Goal: Check status: Check status

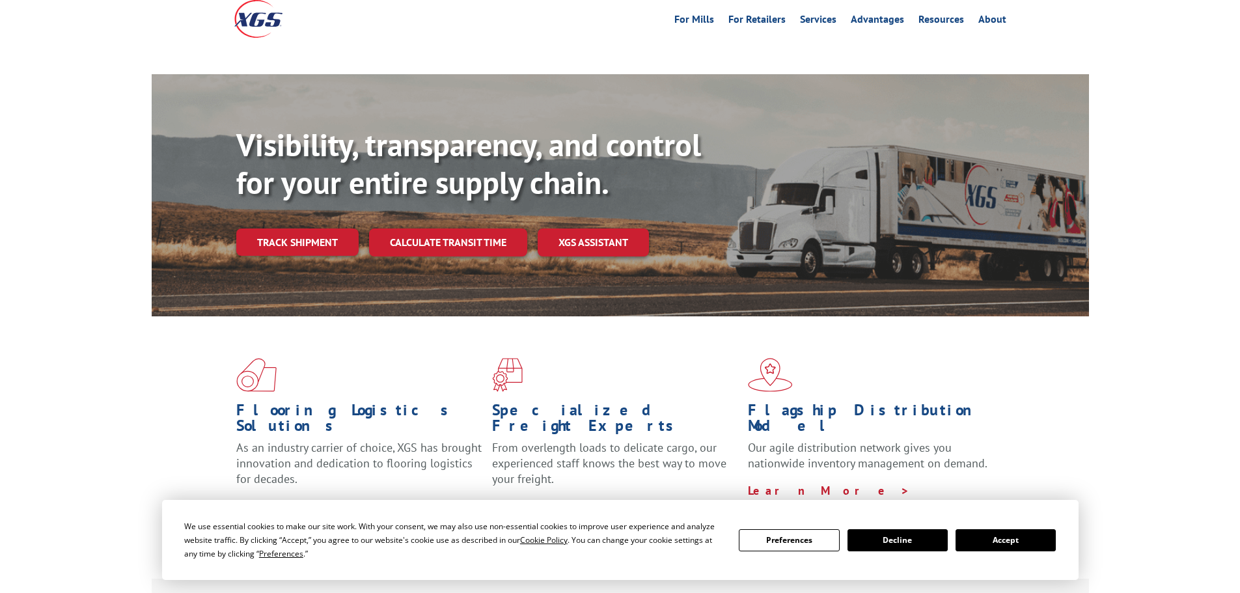
scroll to position [130, 0]
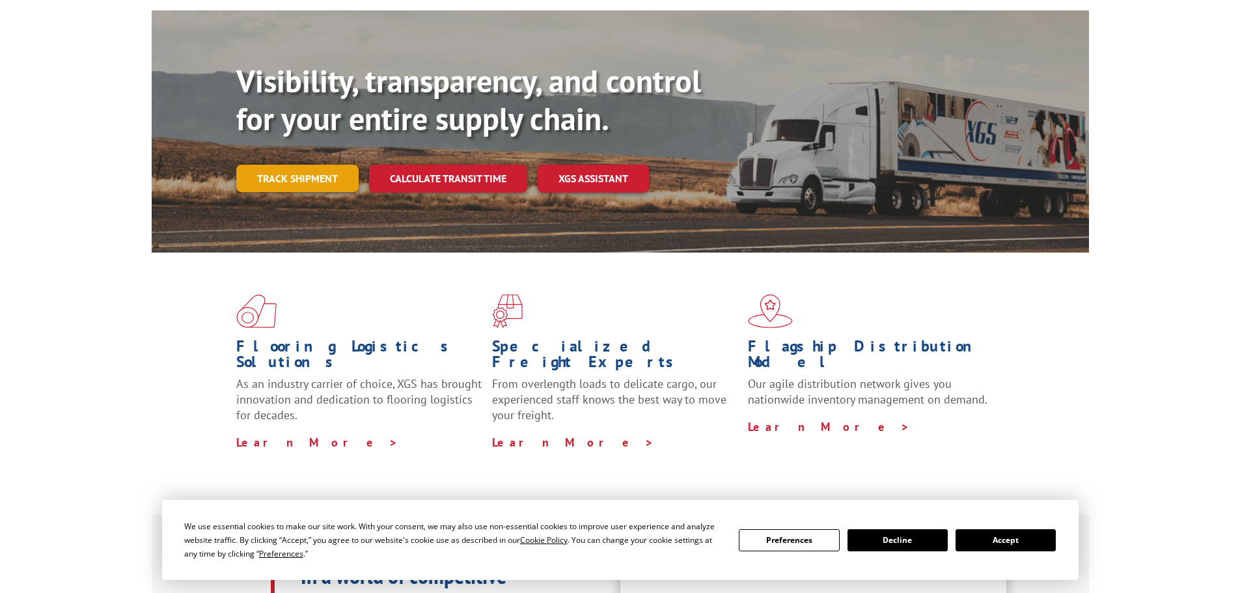
click at [337, 165] on link "Track shipment" at bounding box center [297, 178] width 122 height 27
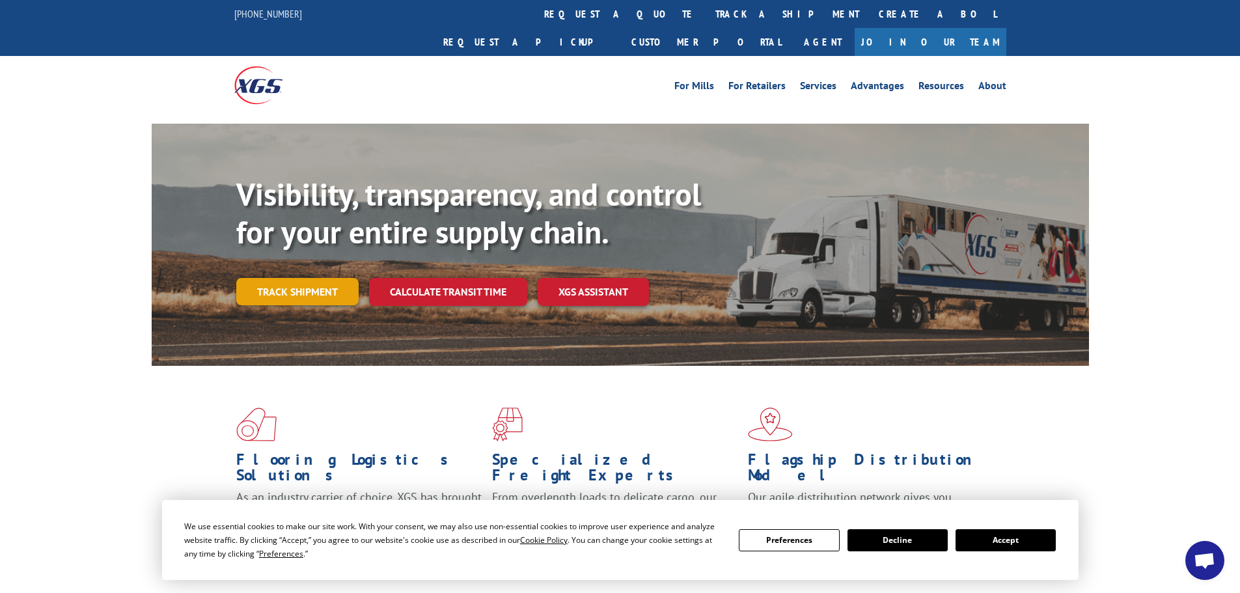
click at [285, 278] on link "Track shipment" at bounding box center [297, 291] width 122 height 27
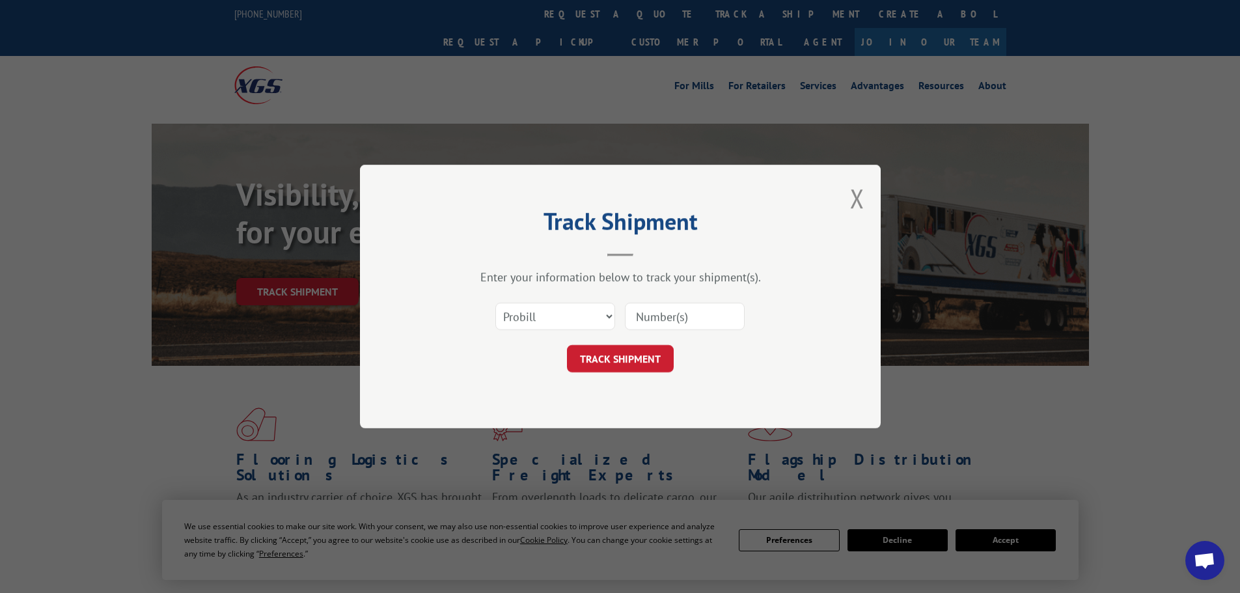
click at [641, 316] on input at bounding box center [685, 316] width 120 height 27
paste input "6755783"
type input "6755783"
click at [629, 355] on button "TRACK SHIPMENT" at bounding box center [620, 358] width 107 height 27
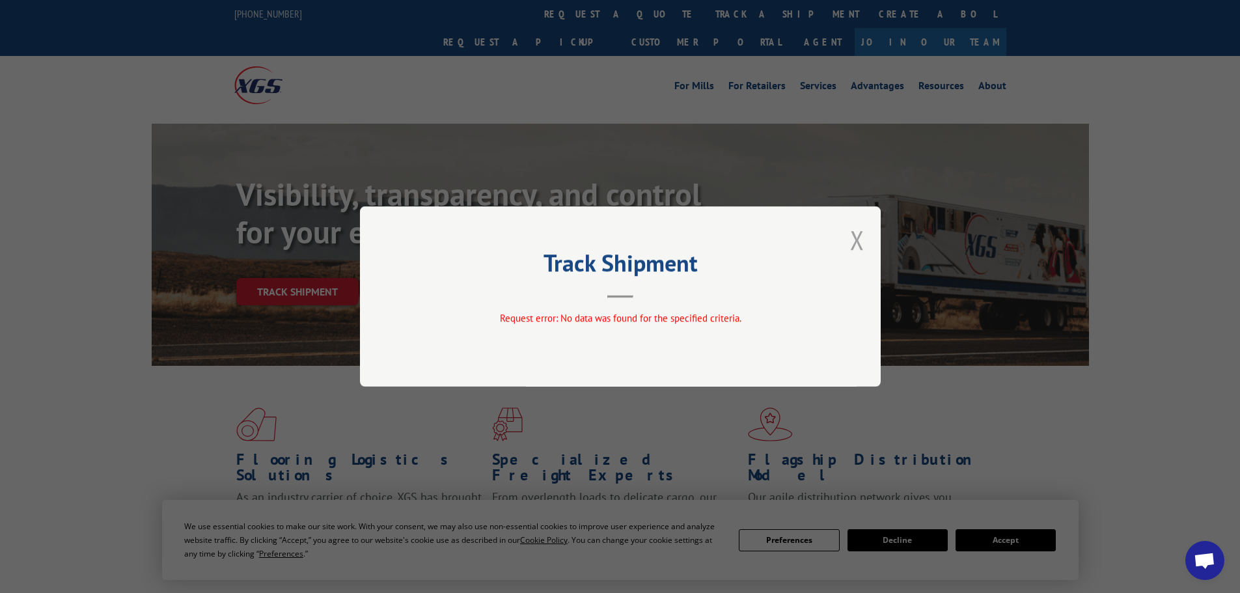
click at [857, 242] on button "Close modal" at bounding box center [857, 240] width 14 height 35
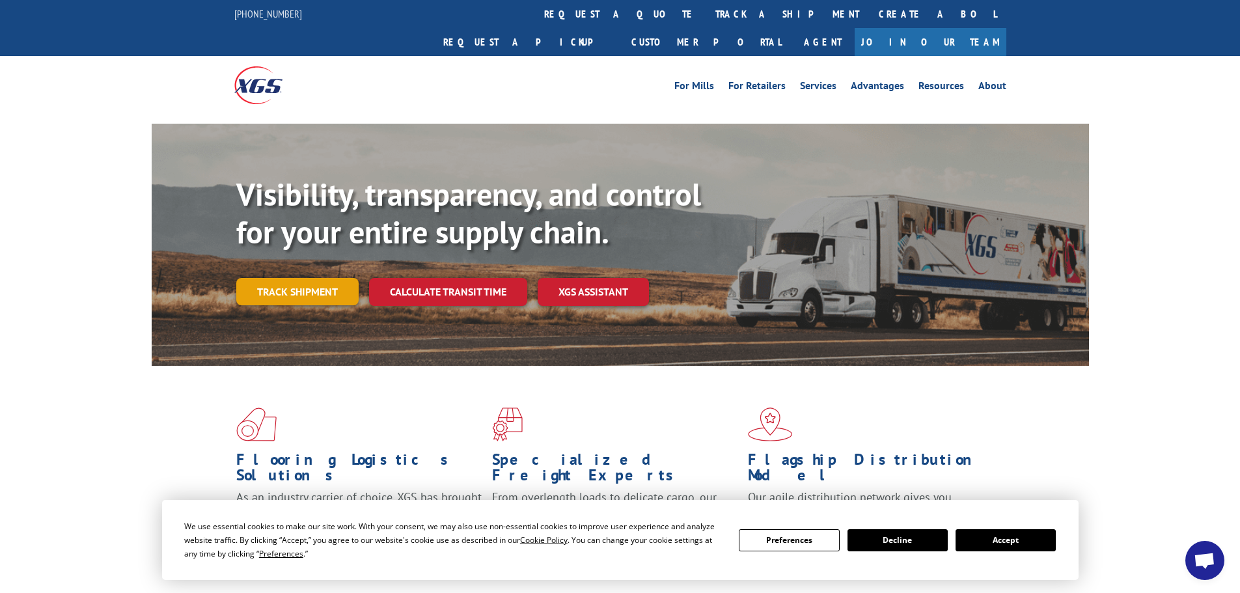
click at [305, 278] on link "Track shipment" at bounding box center [297, 291] width 122 height 27
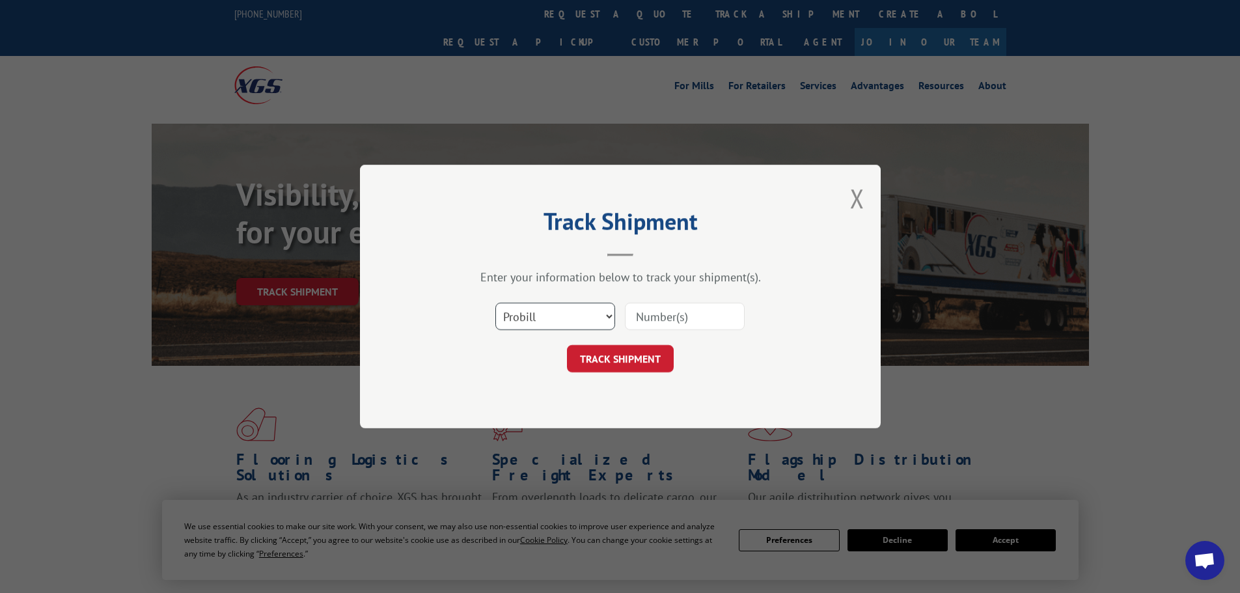
click at [556, 321] on select "Select category... Probill BOL PO" at bounding box center [555, 316] width 120 height 27
select select "bol"
click at [495, 303] on select "Select category... Probill BOL PO" at bounding box center [555, 316] width 120 height 27
paste input "7063255"
type input "7063255"
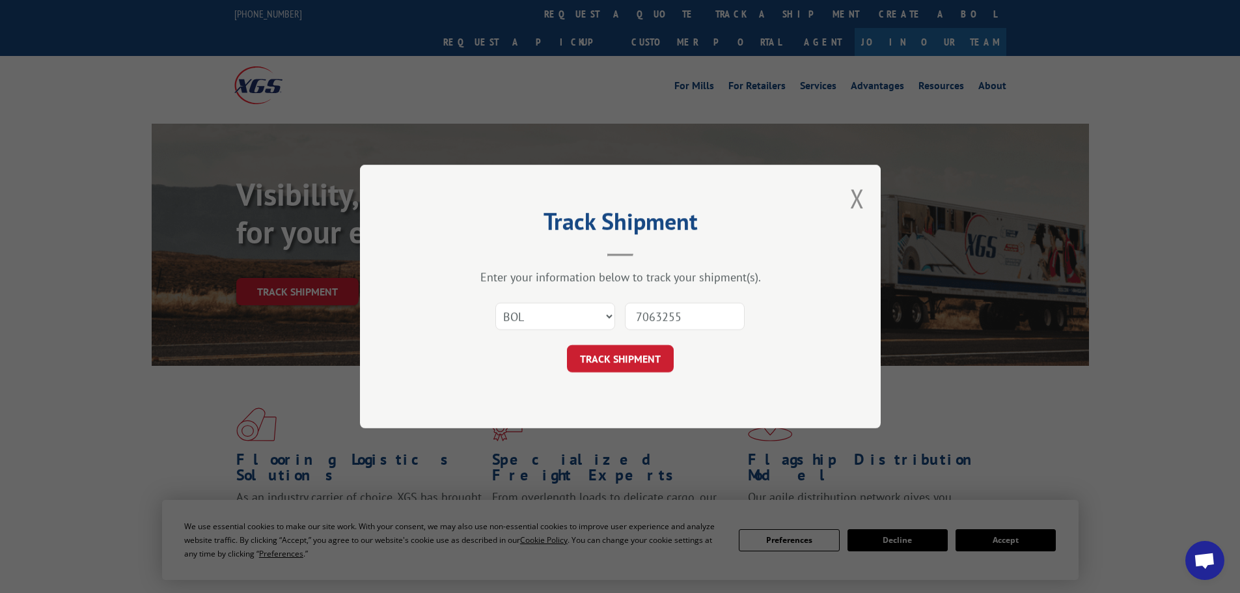
drag, startPoint x: 581, startPoint y: 367, endPoint x: 100, endPoint y: 345, distance: 481.0
click at [562, 369] on div "TRACK SHIPMENT" at bounding box center [620, 358] width 391 height 27
click at [625, 359] on button "TRACK SHIPMENT" at bounding box center [620, 358] width 107 height 27
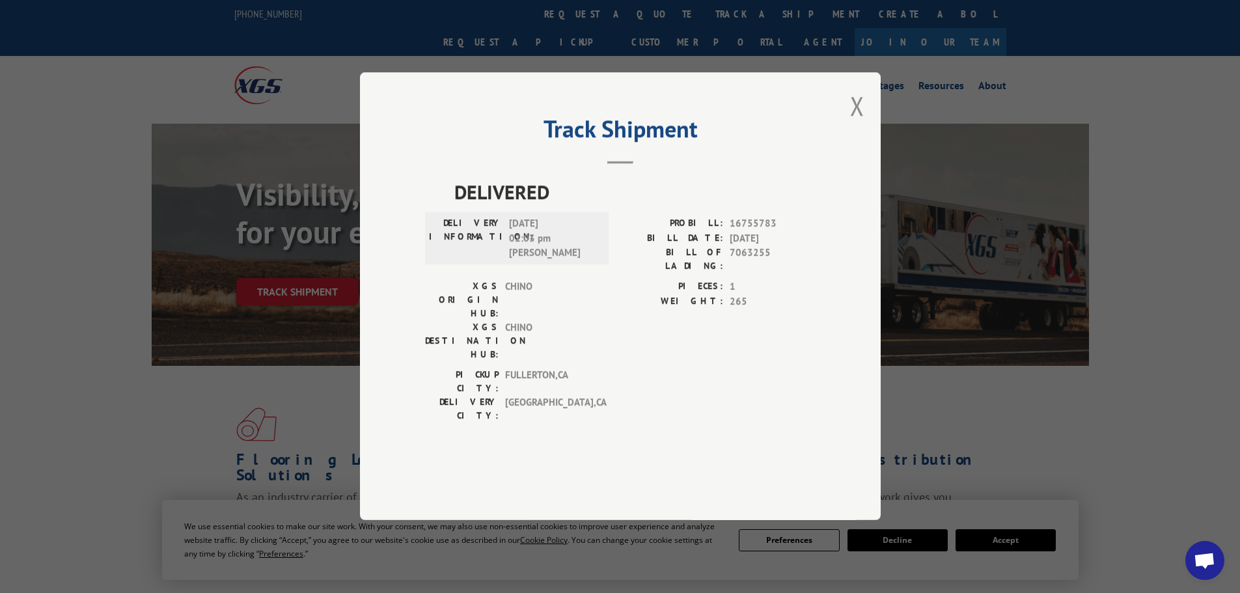
drag, startPoint x: 591, startPoint y: 294, endPoint x: 431, endPoint y: 275, distance: 160.6
click at [428, 265] on div "DELIVERY INFORMATION: [DATE] 02:03 pm [PERSON_NAME]" at bounding box center [517, 239] width 184 height 52
click at [859, 123] on button "Close modal" at bounding box center [857, 106] width 14 height 35
